Goal: Information Seeking & Learning: Learn about a topic

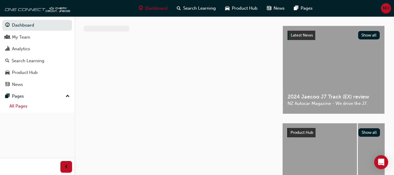
click at [27, 106] on link "All Pages" at bounding box center [39, 105] width 65 height 9
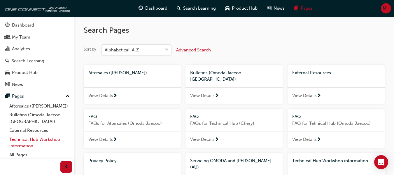
click at [34, 138] on link "Technical Hub Workshop information" at bounding box center [39, 142] width 65 height 15
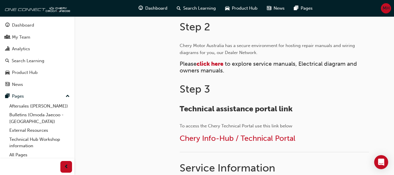
scroll to position [292, 0]
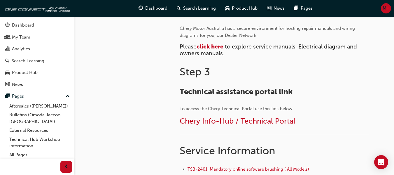
click at [213, 49] on span "click here" at bounding box center [210, 46] width 27 height 7
